Goal: Task Accomplishment & Management: Manage account settings

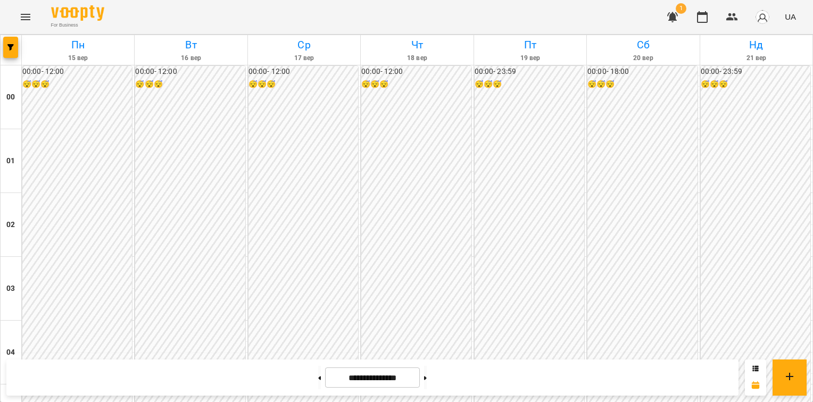
scroll to position [1242, 0]
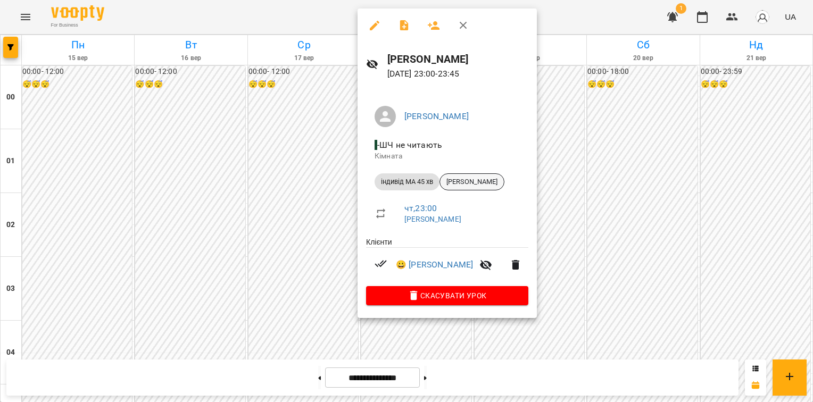
click at [465, 184] on span "[PERSON_NAME]" at bounding box center [472, 182] width 64 height 10
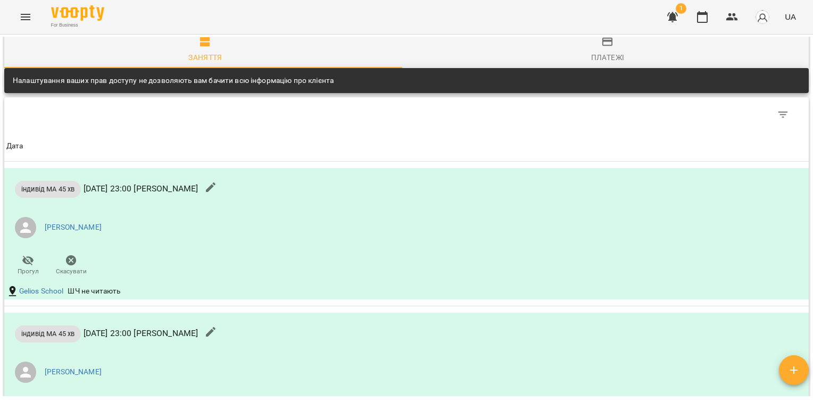
scroll to position [887, 0]
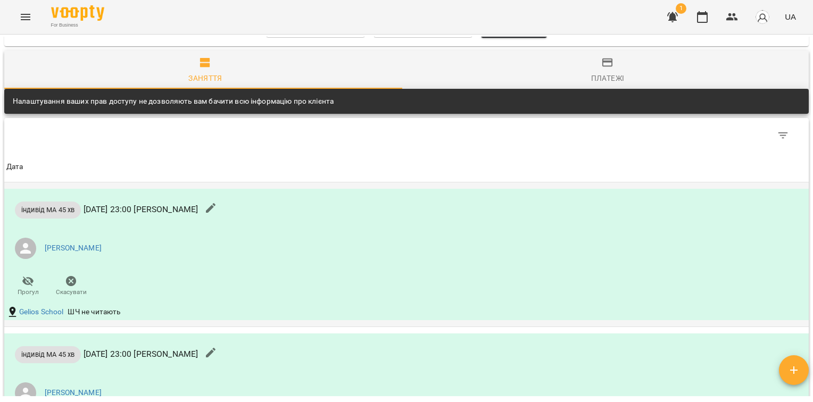
click at [215, 203] on icon "button" at bounding box center [211, 208] width 10 height 10
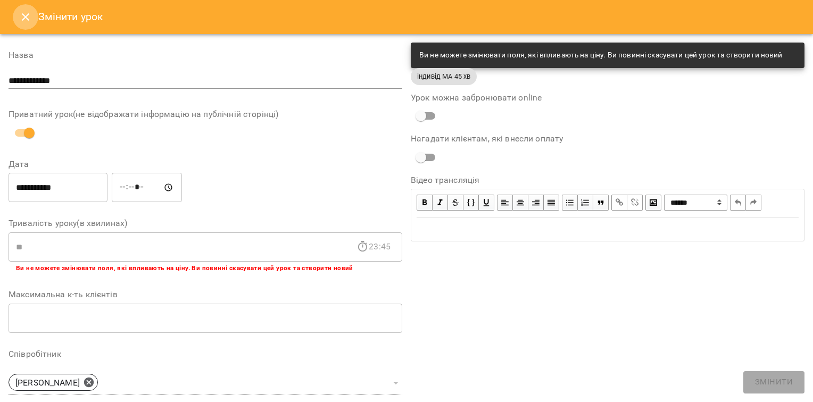
click at [21, 15] on icon "Close" at bounding box center [25, 17] width 13 height 13
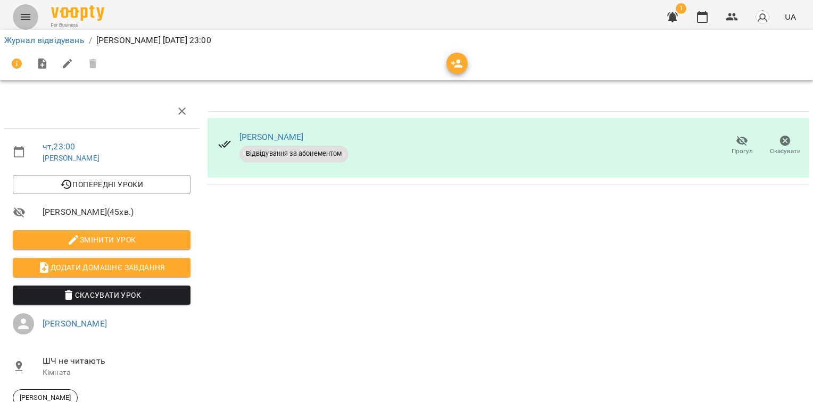
click at [21, 15] on icon "Menu" at bounding box center [25, 17] width 13 height 13
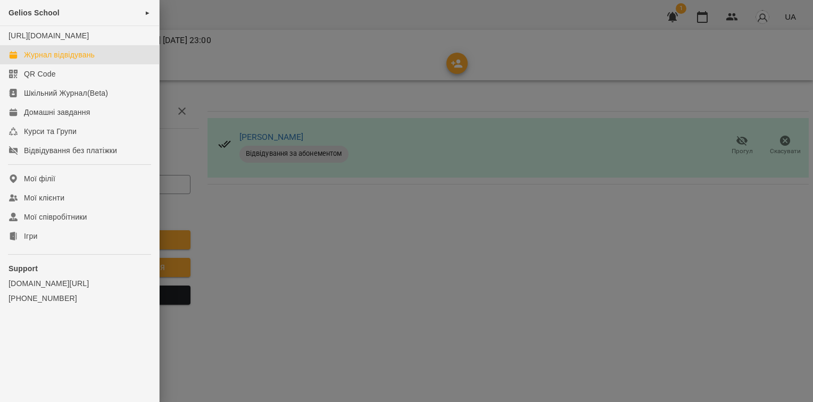
click at [41, 60] on div "Журнал відвідувань" at bounding box center [59, 54] width 71 height 11
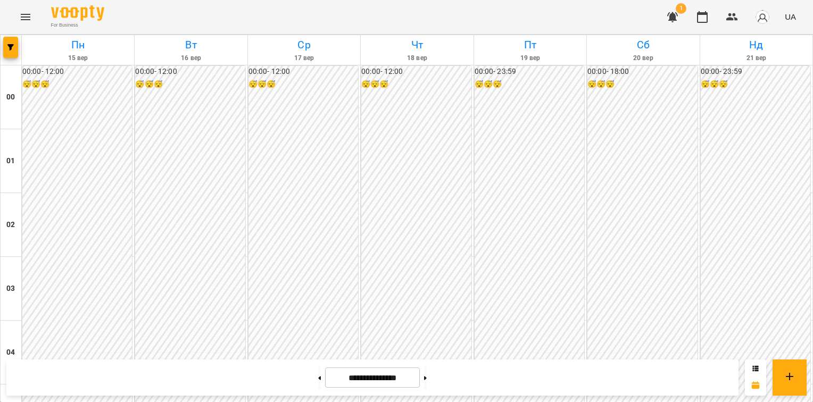
scroll to position [1242, 0]
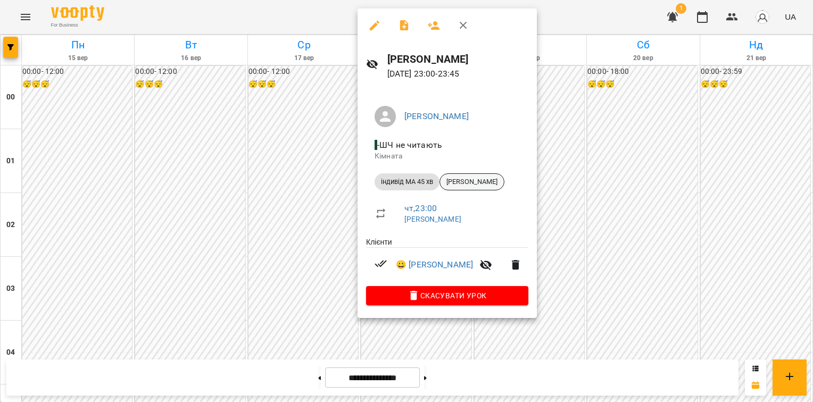
click at [467, 178] on span "[PERSON_NAME]" at bounding box center [472, 182] width 64 height 10
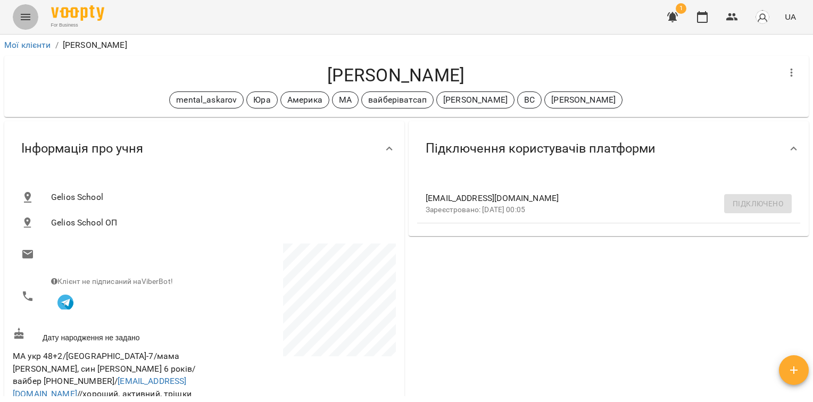
click at [28, 19] on icon "Menu" at bounding box center [25, 17] width 13 height 13
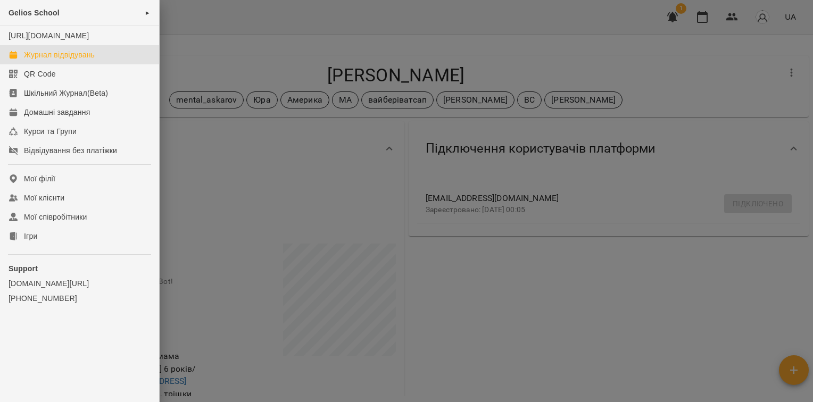
click at [54, 60] on div "Журнал відвідувань" at bounding box center [59, 54] width 71 height 11
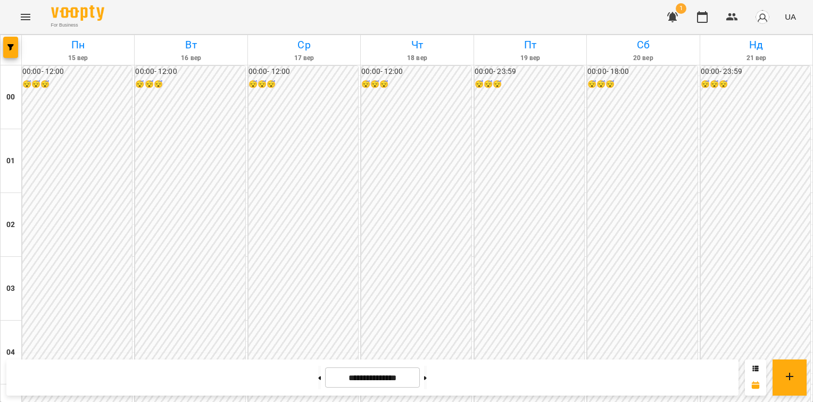
scroll to position [1123, 0]
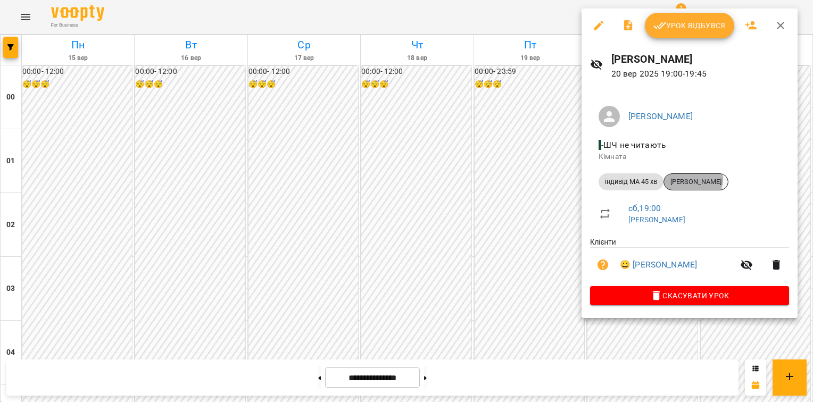
click at [693, 179] on span "[PERSON_NAME]" at bounding box center [696, 182] width 64 height 10
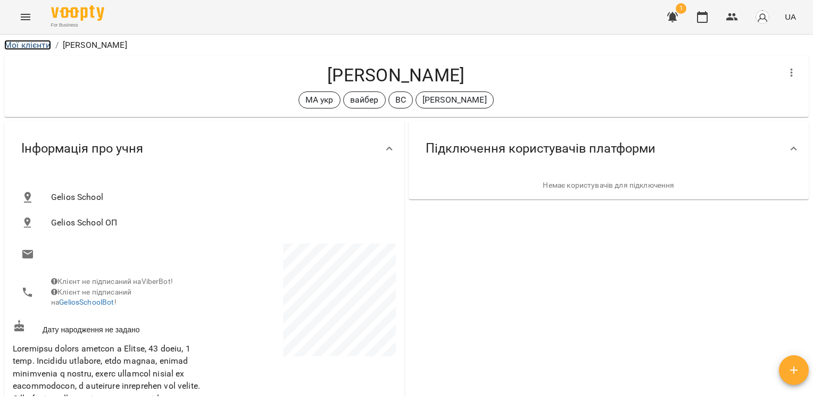
click at [36, 49] on link "Мої клієнти" at bounding box center [27, 45] width 47 height 10
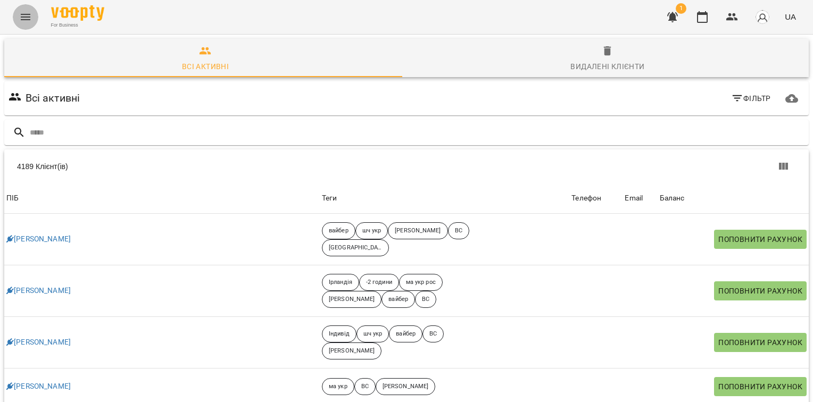
click at [30, 20] on icon "Menu" at bounding box center [25, 17] width 13 height 13
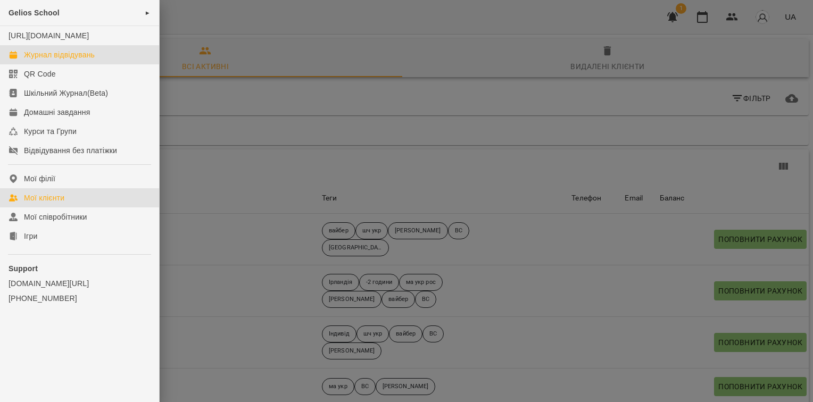
click at [43, 60] on div "Журнал відвідувань" at bounding box center [59, 54] width 71 height 11
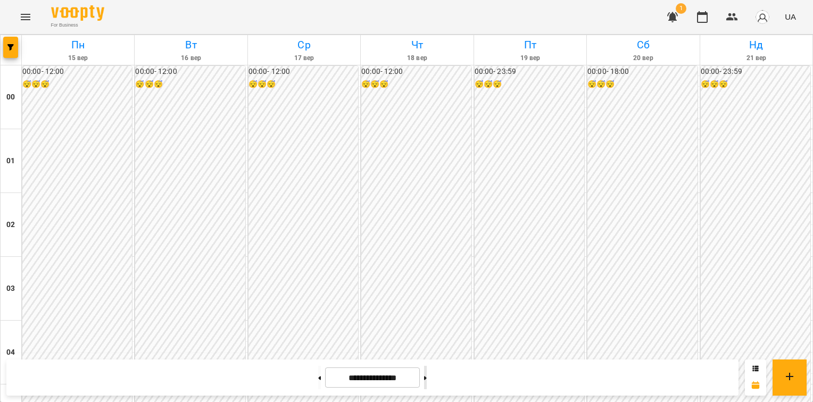
click at [427, 380] on button at bounding box center [425, 377] width 3 height 23
type input "**********"
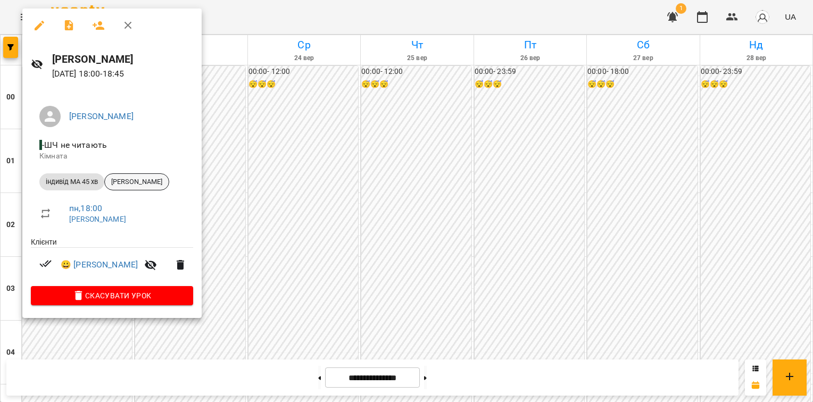
click at [128, 181] on span "[PERSON_NAME]" at bounding box center [137, 182] width 64 height 10
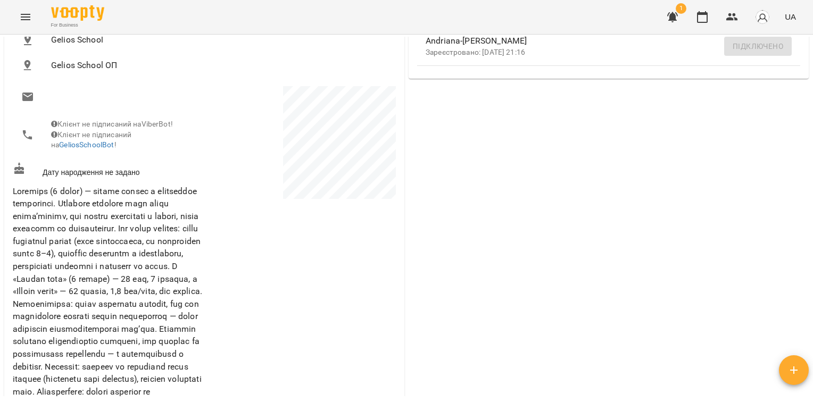
scroll to position [153, 0]
